Goal: Obtain resource: Download file/media

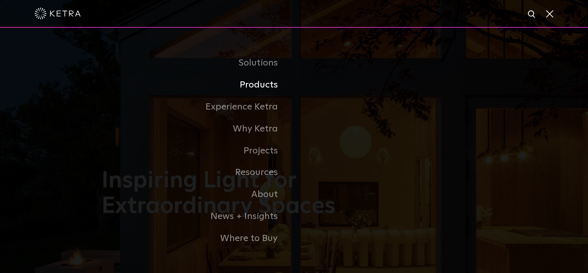
click at [273, 88] on link "Products" at bounding box center [198, 85] width 193 height 22
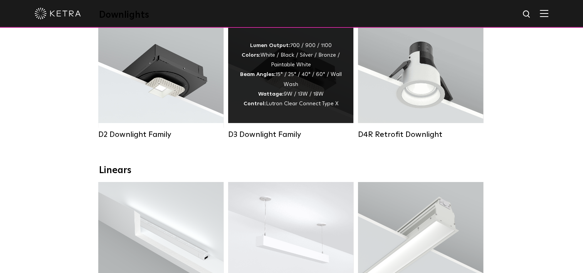
scroll to position [154, 0]
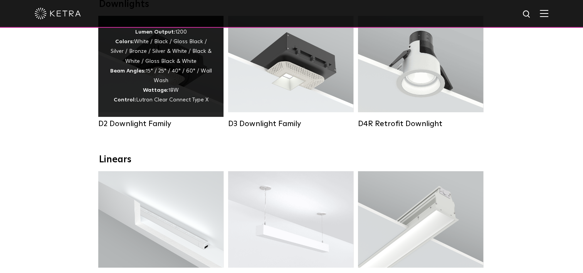
click at [139, 82] on div "Lumen Output: 1200 Colors: White / Black / Gloss Black / Silver / Bronze / Silv…" at bounding box center [161, 66] width 102 height 78
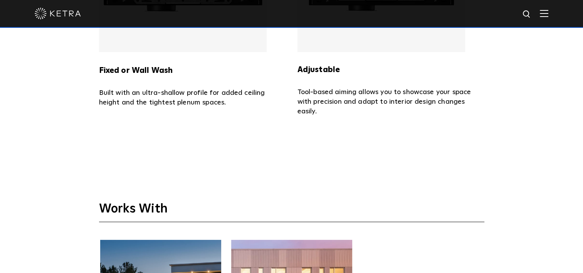
scroll to position [1907, 0]
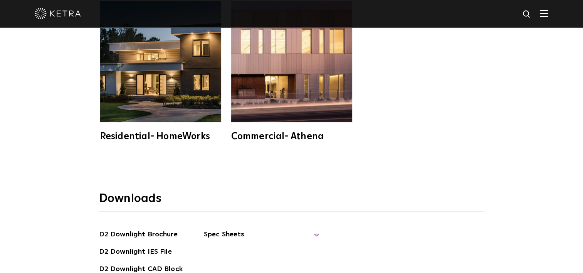
drag, startPoint x: 318, startPoint y: 229, endPoint x: 315, endPoint y: 227, distance: 4.0
click at [316, 229] on div "D2 Downlight Brochure D2 Downlight IES File D2 [GEOGRAPHIC_DATA] D2 Installatio…" at bounding box center [291, 263] width 385 height 69
click at [316, 229] on span "Spec Sheets" at bounding box center [262, 237] width 116 height 17
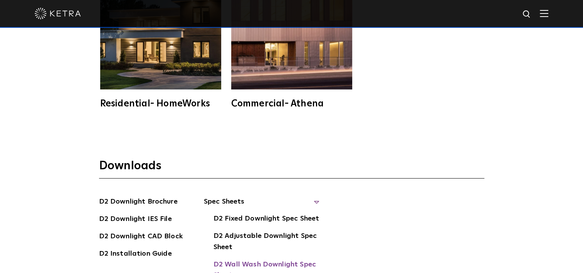
scroll to position [2023, 0]
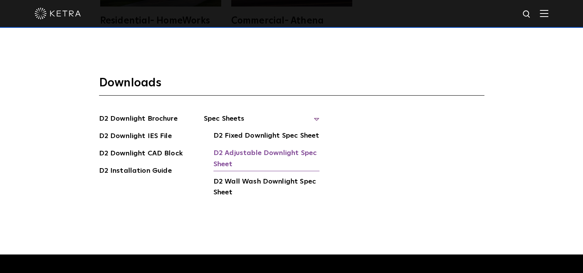
click at [254, 147] on link "D2 Adjustable Downlight Spec Sheet" at bounding box center [266, 158] width 106 height 23
